Goal: Task Accomplishment & Management: Use online tool/utility

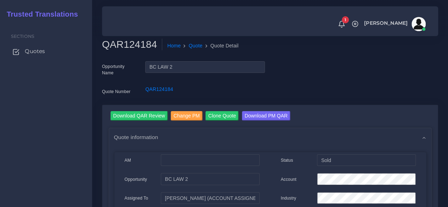
click at [39, 50] on span "Quotes" at bounding box center [35, 51] width 20 height 8
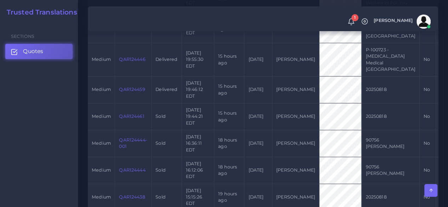
scroll to position [319, 0]
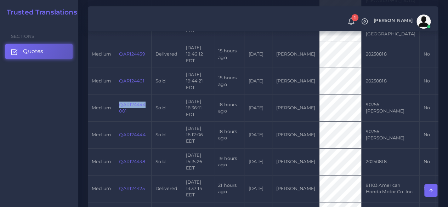
drag, startPoint x: 117, startPoint y: 118, endPoint x: 146, endPoint y: 117, distance: 29.1
click at [146, 117] on td "QAR124444-001" at bounding box center [133, 108] width 36 height 27
copy link "QAR124444"
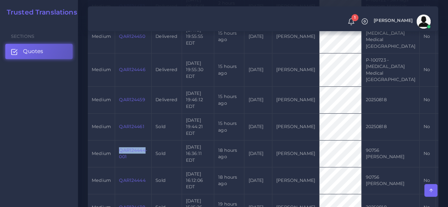
scroll to position [283, 0]
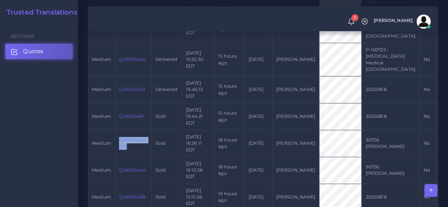
drag, startPoint x: 136, startPoint y: 161, endPoint x: 118, endPoint y: 155, distance: 18.6
click at [118, 155] on td "QAR124444-001" at bounding box center [133, 143] width 36 height 27
copy link "QAR124444-001"
click at [295, 130] on td "[PERSON_NAME]" at bounding box center [295, 116] width 47 height 27
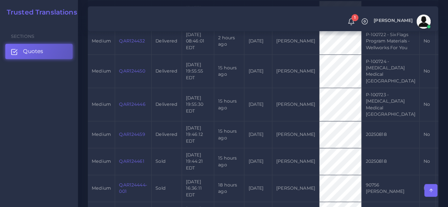
scroll to position [177, 0]
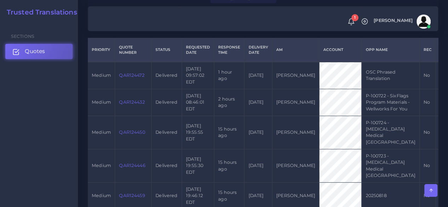
click at [57, 55] on link "Quotes" at bounding box center [38, 51] width 67 height 15
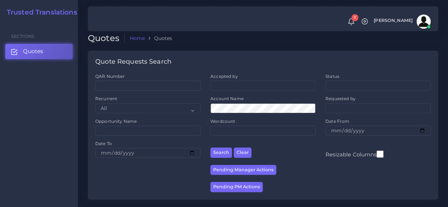
scroll to position [106, 0]
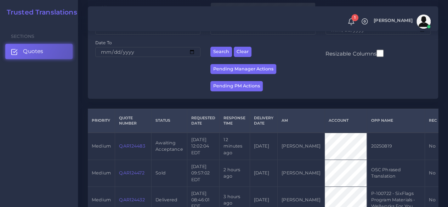
click at [129, 146] on link "QAR124483" at bounding box center [132, 146] width 26 height 5
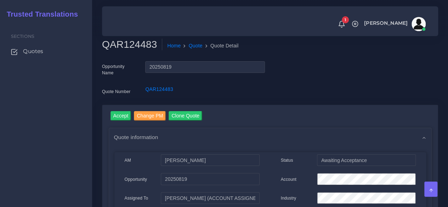
click at [67, 143] on div "Sections Quotes" at bounding box center [46, 114] width 92 height 185
click at [303, 184] on div "Account" at bounding box center [349, 180] width 146 height 14
drag, startPoint x: 122, startPoint y: 118, endPoint x: 124, endPoint y: 114, distance: 4.6
click at [122, 118] on input "Accept" at bounding box center [121, 116] width 21 height 10
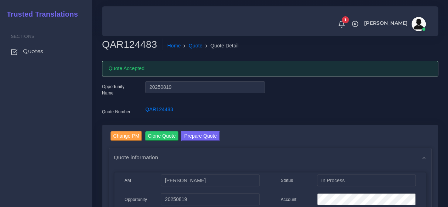
click at [140, 42] on h2 "QAR124483" at bounding box center [132, 45] width 60 height 12
copy h2 "QAR124483"
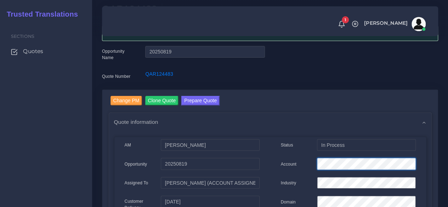
click at [293, 164] on div "Account" at bounding box center [349, 165] width 146 height 14
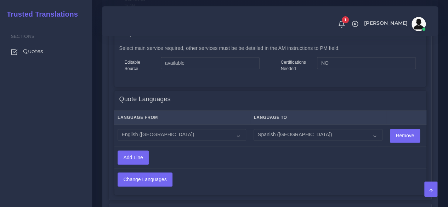
scroll to position [602, 0]
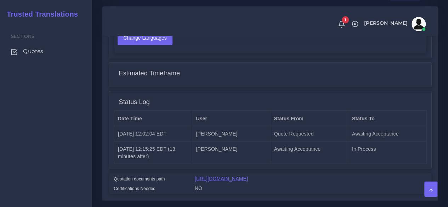
click at [238, 177] on link "[URL][DOMAIN_NAME]" at bounding box center [221, 179] width 53 height 6
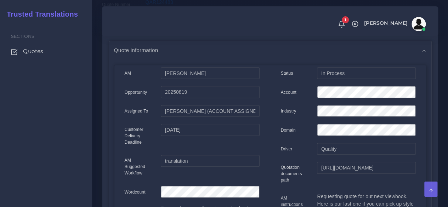
scroll to position [31, 0]
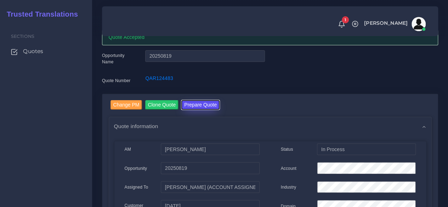
click at [202, 105] on button "Prepare Quote" at bounding box center [200, 105] width 38 height 10
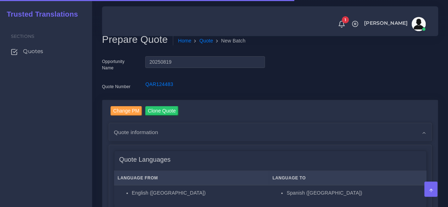
scroll to position [142, 0]
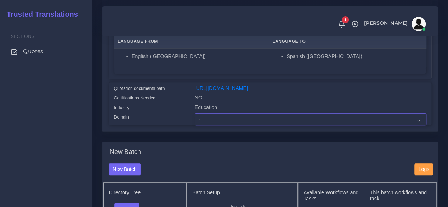
click at [212, 125] on select "- Advertising and Media Agriculture, Forestry and Fishing Architecture, Buildin…" at bounding box center [311, 119] width 232 height 12
select select "Education"
click at [195, 125] on select "- Advertising and Media Agriculture, Forestry and Fishing Architecture, Buildin…" at bounding box center [311, 119] width 232 height 12
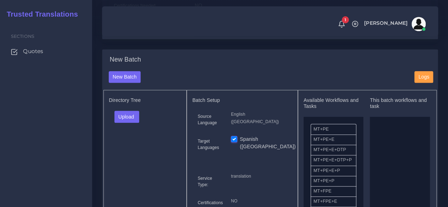
scroll to position [319, 0]
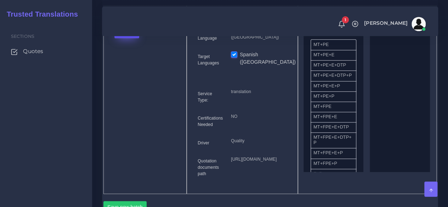
click at [126, 38] on button "Upload" at bounding box center [126, 32] width 25 height 12
click at [135, 63] on label "Files" at bounding box center [139, 59] width 49 height 9
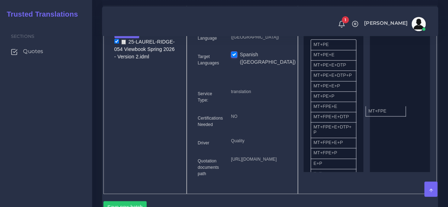
drag, startPoint x: 329, startPoint y: 123, endPoint x: 398, endPoint y: 124, distance: 69.1
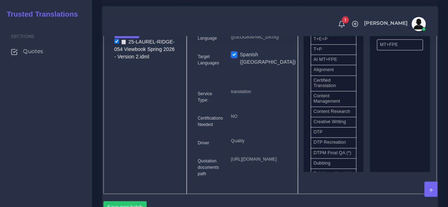
scroll to position [177, 0]
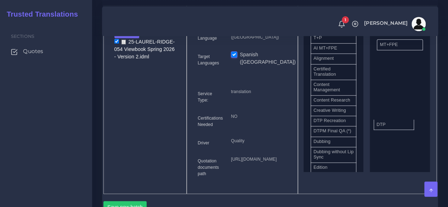
drag, startPoint x: 347, startPoint y: 141, endPoint x: 314, endPoint y: 130, distance: 34.0
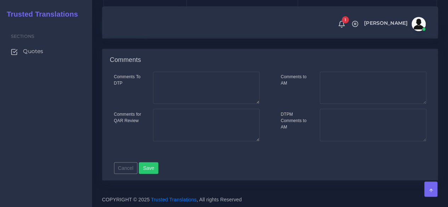
click at [118, 27] on button "Save new batch" at bounding box center [125, 21] width 44 height 12
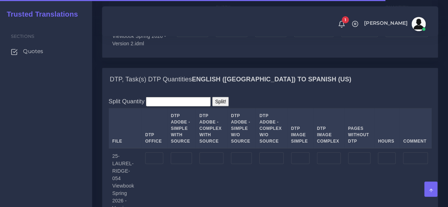
scroll to position [709, 0]
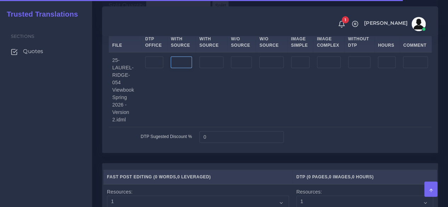
click at [185, 69] on input "number" at bounding box center [181, 63] width 21 height 12
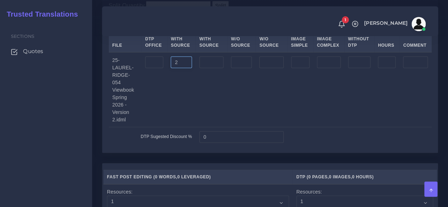
type input "2"
click at [220, 69] on input "number" at bounding box center [211, 63] width 24 height 12
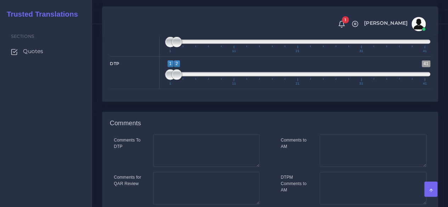
scroll to position [1052, 0]
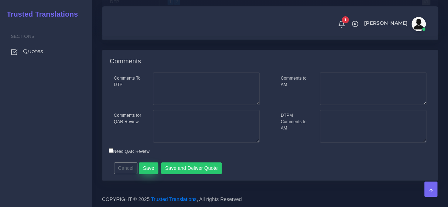
type input "14"
click at [150, 165] on button "Save" at bounding box center [148, 169] width 19 height 12
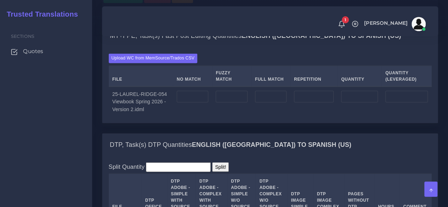
scroll to position [567, 0]
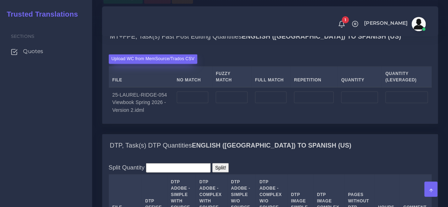
click at [156, 64] on label "Upload WC from MemSource/Trados CSV" at bounding box center [153, 59] width 89 height 10
click at [0, 0] on input "Upload WC from MemSource/Trados CSV" at bounding box center [0, 0] width 0 height 0
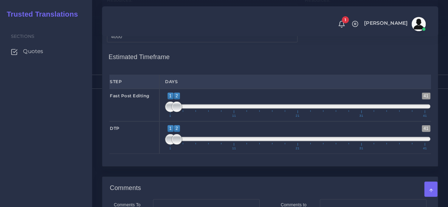
scroll to position [921, 0]
type input "1;1"
drag, startPoint x: 177, startPoint y: 134, endPoint x: 156, endPoint y: 137, distance: 21.6
click at [157, 121] on div "Fast Post Editing 1 41 1 2 1 — 2 1 11 21 31 41 1;1" at bounding box center [270, 105] width 332 height 33
type input "2;2"
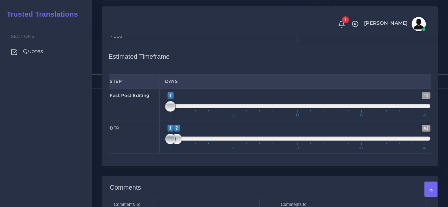
drag, startPoint x: 170, startPoint y: 165, endPoint x: 174, endPoint y: 165, distance: 3.9
click at [174, 145] on span at bounding box center [170, 139] width 11 height 11
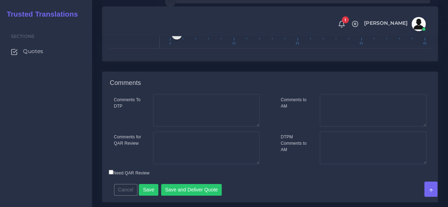
scroll to position [1072, 0]
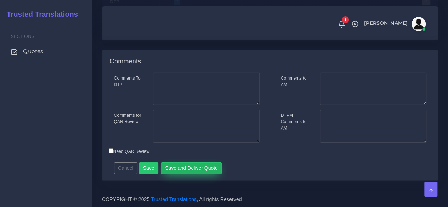
click at [182, 166] on button "Save and Deliver Quote" at bounding box center [191, 169] width 61 height 12
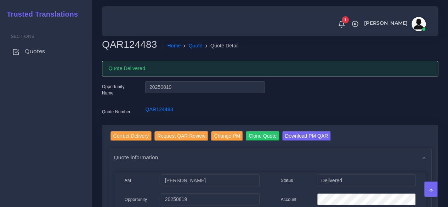
click at [41, 48] on span "Quotes" at bounding box center [35, 51] width 20 height 8
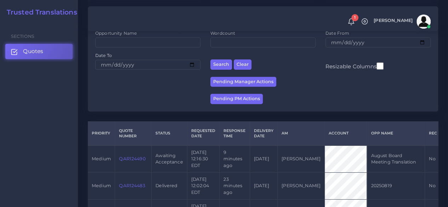
scroll to position [142, 0]
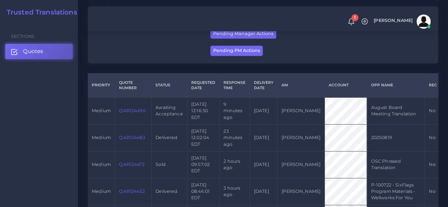
click at [137, 110] on td "QAR124490" at bounding box center [133, 110] width 36 height 27
click at [133, 113] on link "QAR124490" at bounding box center [132, 110] width 26 height 5
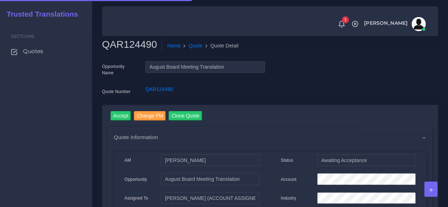
click at [132, 50] on h2 "QAR124490" at bounding box center [132, 45] width 60 height 12
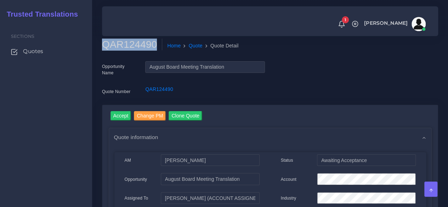
copy h2 "QAR124490"
click at [118, 114] on input "Accept" at bounding box center [121, 116] width 21 height 10
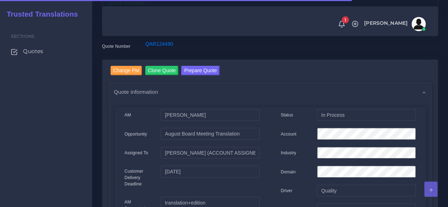
scroll to position [106, 0]
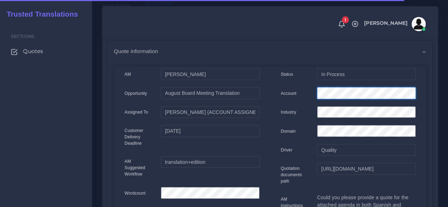
click at [311, 98] on div "Account" at bounding box center [349, 94] width 146 height 14
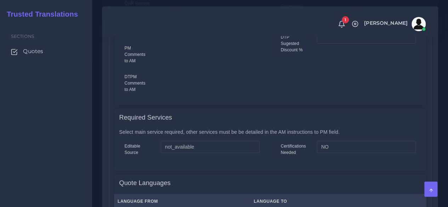
scroll to position [425, 0]
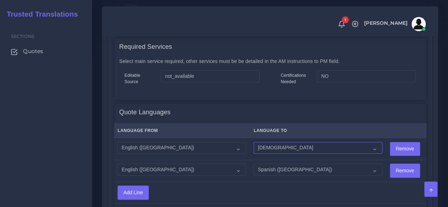
click at [273, 148] on select "Acoli Afar Afrikaans Akan Akateko Albanian American Sign Language (ASL) Amharic…" at bounding box center [318, 148] width 129 height 12
select select "61"
click at [254, 142] on select "Acoli Afar Afrikaans Akan Akateko Albanian American Sign Language (ASL) Amharic…" at bounding box center [318, 148] width 129 height 12
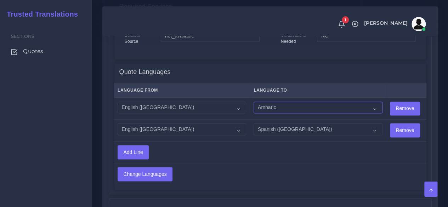
scroll to position [531, 0]
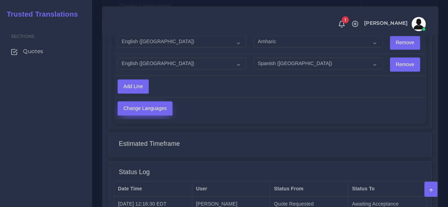
click at [148, 107] on input "Change Languages" at bounding box center [145, 108] width 54 height 13
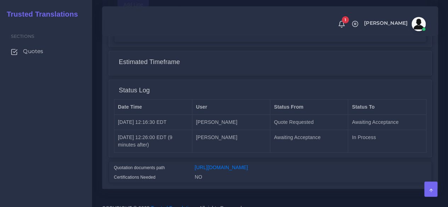
scroll to position [633, 0]
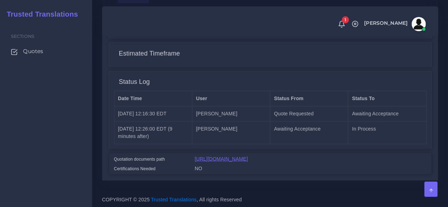
click at [243, 156] on link "[URL][DOMAIN_NAME]" at bounding box center [221, 159] width 53 height 6
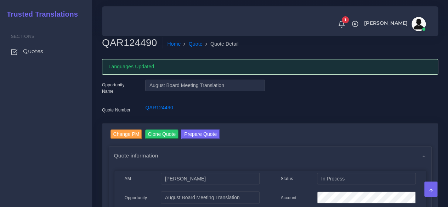
scroll to position [0, 0]
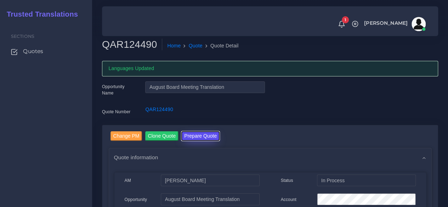
click at [196, 136] on button "Prepare Quote" at bounding box center [200, 136] width 38 height 10
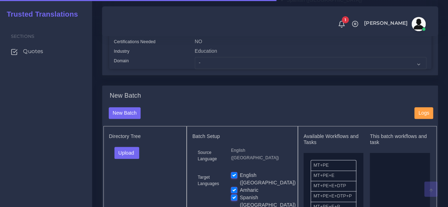
scroll to position [213, 0]
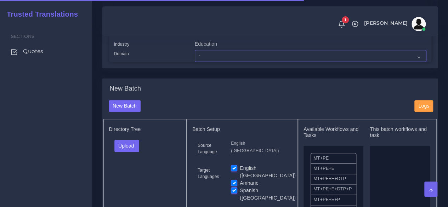
click at [219, 62] on select "- Advertising and Media Agriculture, Forestry and Fishing Architecture, Buildin…" at bounding box center [311, 56] width 232 height 12
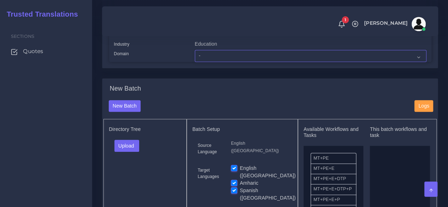
select select "Education"
click at [195, 62] on select "- Advertising and Media Agriculture, Forestry and Fishing Architecture, Buildin…" at bounding box center [311, 56] width 232 height 12
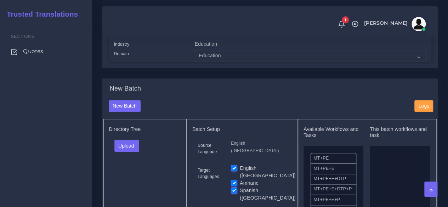
click at [240, 180] on label "English ([GEOGRAPHIC_DATA])" at bounding box center [268, 172] width 56 height 15
click at [235, 171] on input "English ([GEOGRAPHIC_DATA])" at bounding box center [234, 168] width 6 height 6
checkbox input "false"
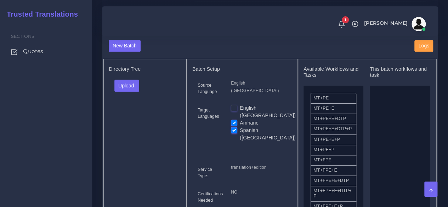
scroll to position [283, 0]
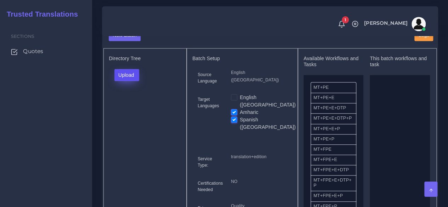
click at [135, 81] on button "Upload" at bounding box center [126, 75] width 25 height 12
click at [133, 106] on label "Files" at bounding box center [139, 101] width 49 height 9
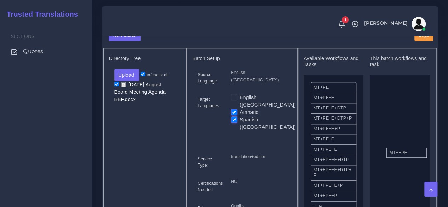
drag, startPoint x: 334, startPoint y: 169, endPoint x: 348, endPoint y: 161, distance: 16.2
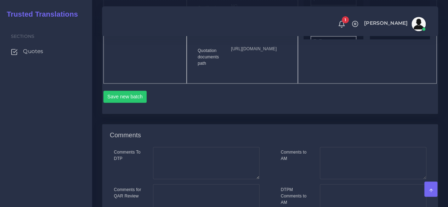
scroll to position [461, 0]
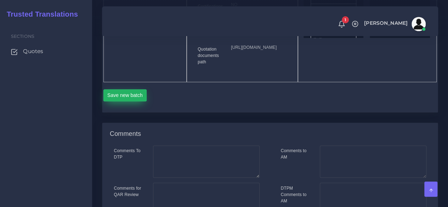
click at [133, 101] on button "Save new batch" at bounding box center [125, 95] width 44 height 12
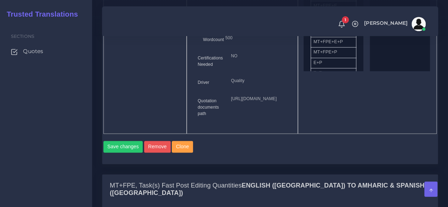
scroll to position [567, 0]
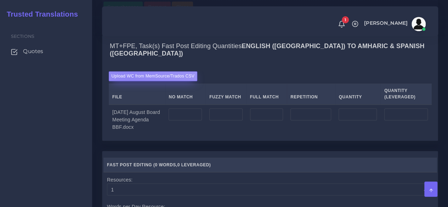
click at [130, 81] on label "Upload WC from MemSource/Trados CSV" at bounding box center [153, 76] width 89 height 10
click at [0, 0] on input "Upload WC from MemSource/Trados CSV" at bounding box center [0, 0] width 0 height 0
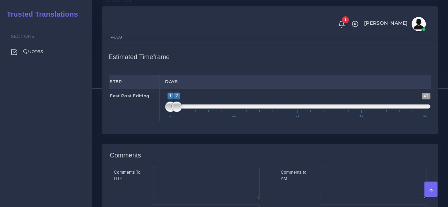
scroll to position [780, 0]
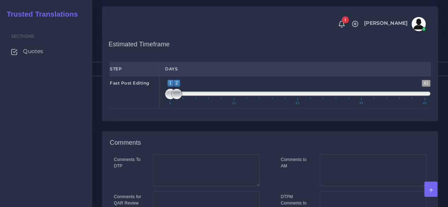
type input "1;1"
drag, startPoint x: 176, startPoint y: 124, endPoint x: 158, endPoint y: 124, distance: 17.7
click at [160, 109] on div "1 41 1 2 1 — 2 1 11 21 31 41 1;1" at bounding box center [297, 92] width 277 height 33
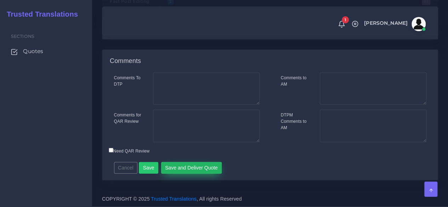
click at [190, 173] on button "Save and Deliver Quote" at bounding box center [191, 168] width 61 height 12
